Goal: Transaction & Acquisition: Purchase product/service

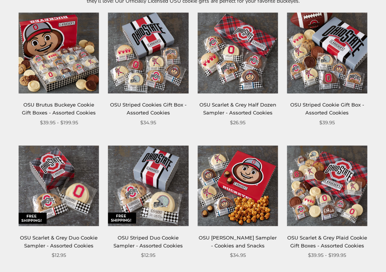
scroll to position [138, 0]
click at [242, 106] on link "OSU Scarlet & Grey Half Dozen Sampler - Assorted Cookies" at bounding box center [238, 109] width 77 height 14
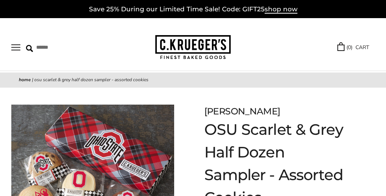
click at [27, 78] on link "Home" at bounding box center [25, 80] width 12 height 6
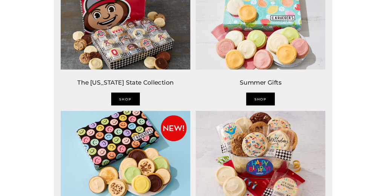
scroll to position [468, 0]
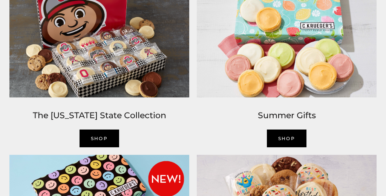
click at [99, 137] on link "Shop" at bounding box center [100, 138] width 40 height 18
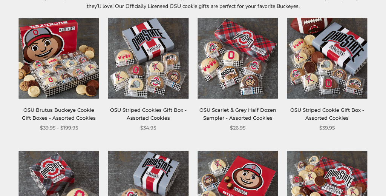
scroll to position [127, 0]
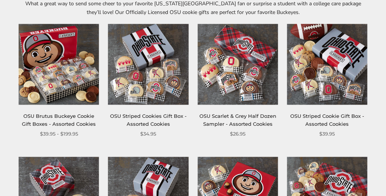
click at [329, 82] on img at bounding box center [327, 64] width 80 height 80
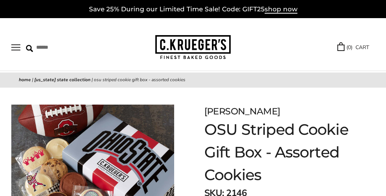
click at [65, 81] on link "[US_STATE] State Collection" at bounding box center [62, 80] width 56 height 6
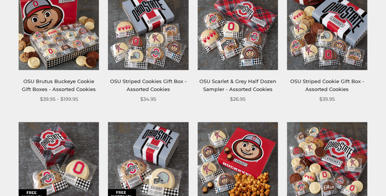
click at [61, 86] on link "OSU Brutus Buckeye Cookie Gift Boxes - Assorted Cookies" at bounding box center [59, 85] width 74 height 14
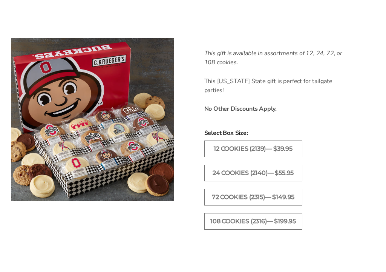
scroll to position [399, 0]
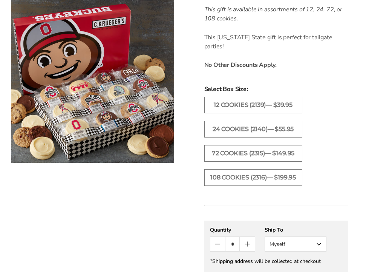
click at [271, 97] on label "12 Cookies (2139)— $39.95" at bounding box center [254, 105] width 98 height 17
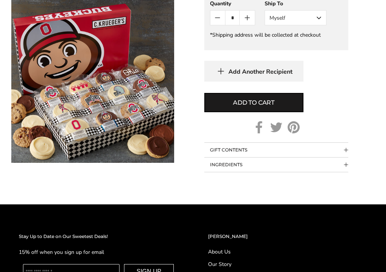
scroll to position [634, 0]
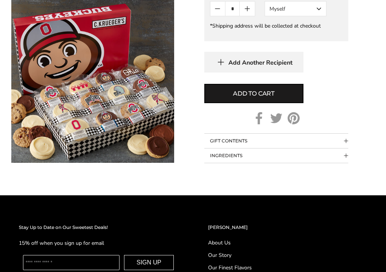
click at [257, 98] on span "Add to cart" at bounding box center [254, 93] width 42 height 9
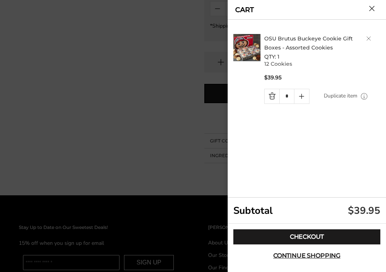
click at [317, 195] on link "Checkout" at bounding box center [307, 236] width 147 height 15
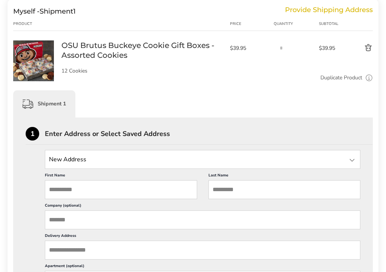
scroll to position [110, 0]
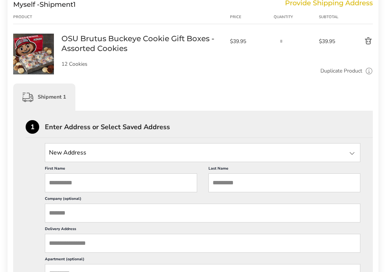
click at [168, 154] on input "State" at bounding box center [203, 152] width 316 height 19
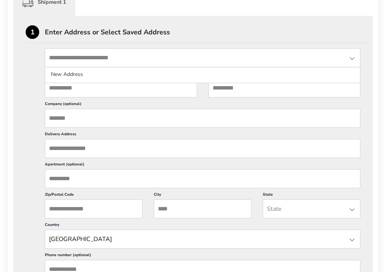
scroll to position [205, 0]
click at [140, 62] on input "State" at bounding box center [203, 58] width 316 height 19
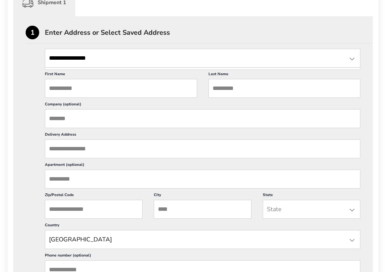
type input "**********"
type input "***"
type input "*******"
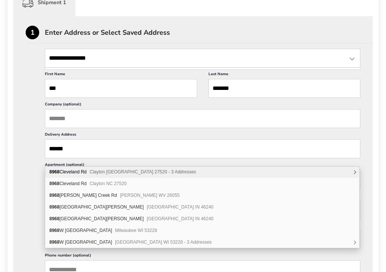
scroll to position [0, 0]
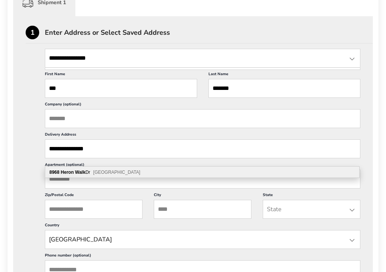
click at [123, 169] on span "[GEOGRAPHIC_DATA]" at bounding box center [116, 171] width 47 height 5
type input "**********"
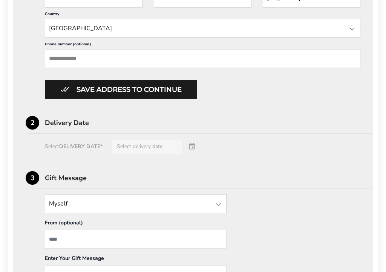
scroll to position [416, 0]
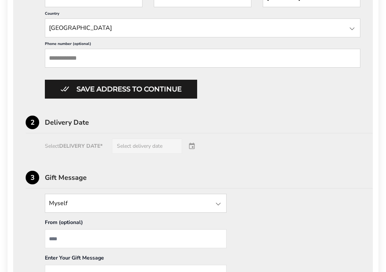
click at [114, 68] on input "Phone number (optional)" at bounding box center [203, 58] width 316 height 19
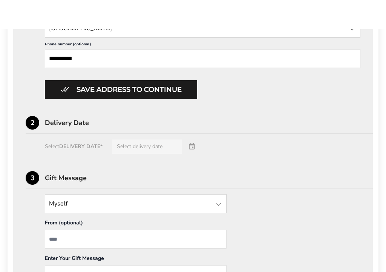
scroll to position [445, 0]
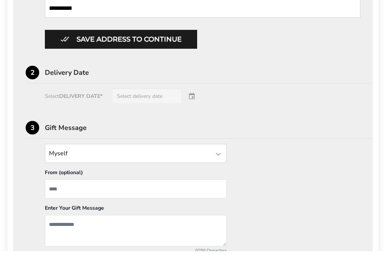
type input "**********"
click at [147, 58] on button "Save address to continue" at bounding box center [121, 60] width 152 height 19
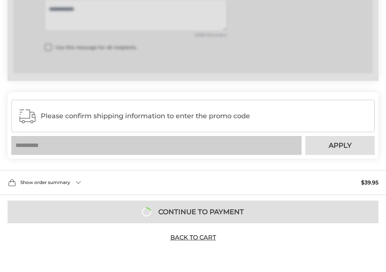
click at [159, 112] on span "Please confirm shipping information to enter the promo code" at bounding box center [205, 116] width 328 height 8
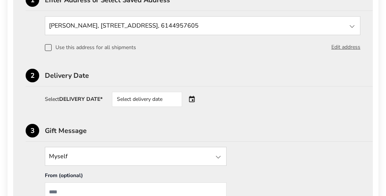
scroll to position [237, 0]
click at [152, 101] on div "Select delivery date" at bounding box center [147, 99] width 70 height 15
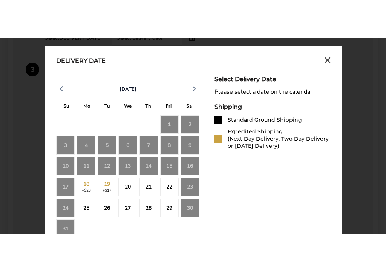
scroll to position [340, 0]
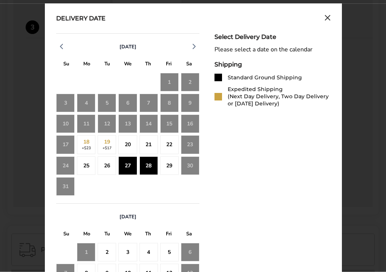
click at [152, 165] on div "28" at bounding box center [149, 166] width 18 height 18
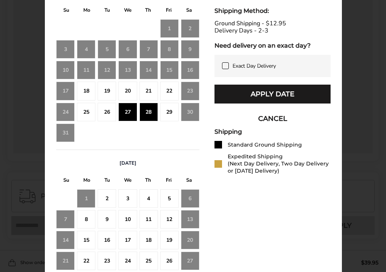
scroll to position [401, 0]
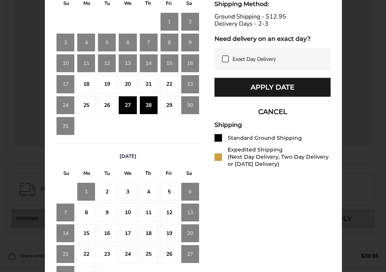
click at [289, 96] on button "Apply Date" at bounding box center [273, 87] width 116 height 19
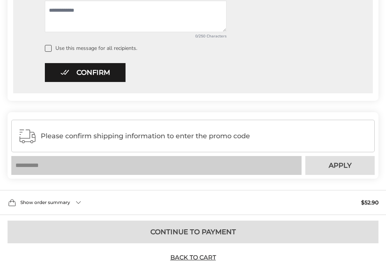
scroll to position [455, 0]
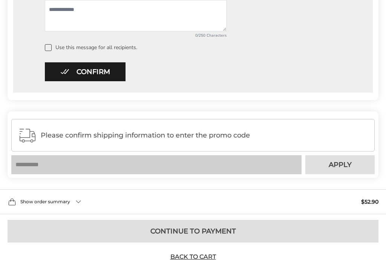
click at [105, 75] on button "Confirm" at bounding box center [85, 71] width 81 height 19
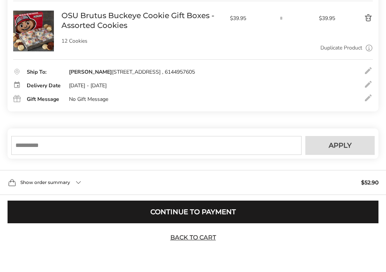
scroll to position [147, 0]
click at [95, 147] on input "text" at bounding box center [156, 145] width 291 height 19
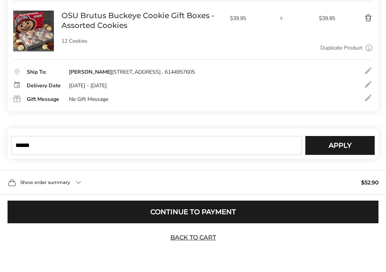
type input "******"
click at [342, 143] on span "Apply" at bounding box center [340, 145] width 23 height 7
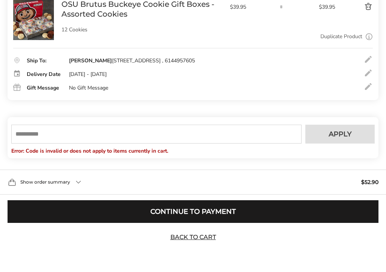
scroll to position [158, 0]
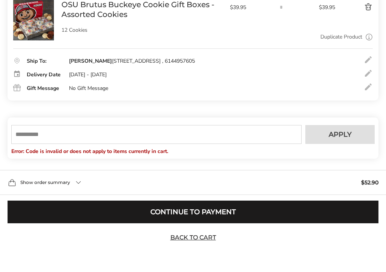
click at [212, 182] on div "Show order summary $52.90" at bounding box center [193, 182] width 386 height 25
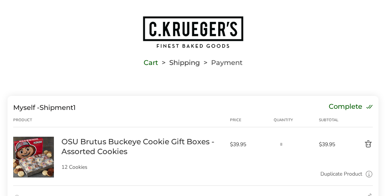
scroll to position [6, 0]
